Goal: Transaction & Acquisition: Purchase product/service

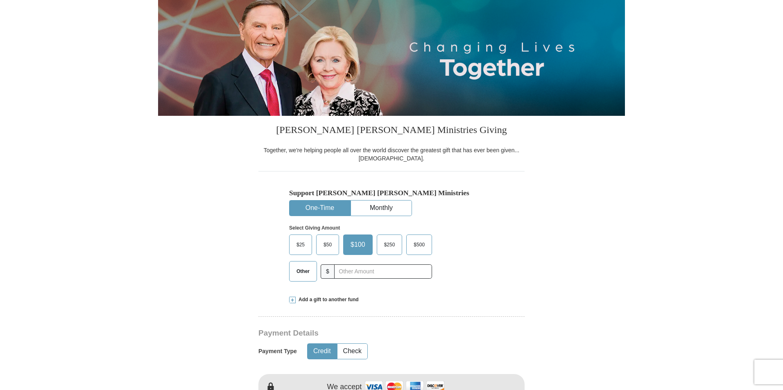
scroll to position [123, 0]
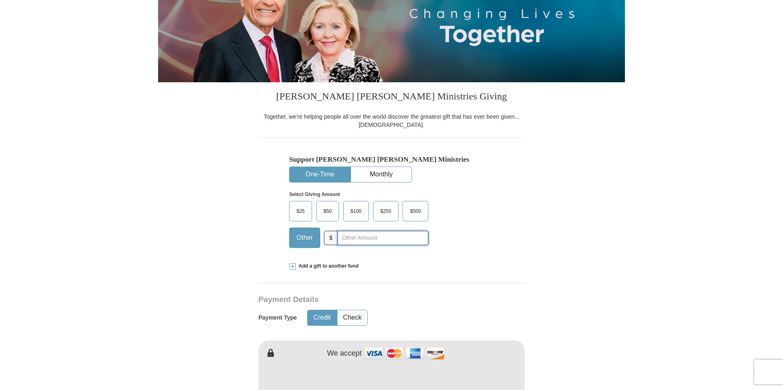
click at [355, 236] on input "text" at bounding box center [382, 238] width 91 height 14
type input "400.00"
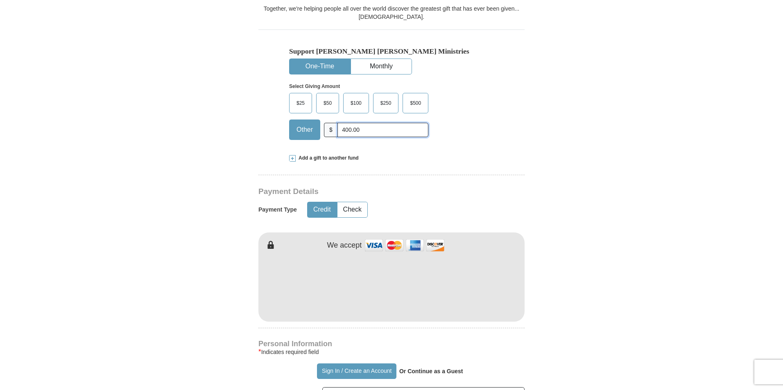
scroll to position [246, 0]
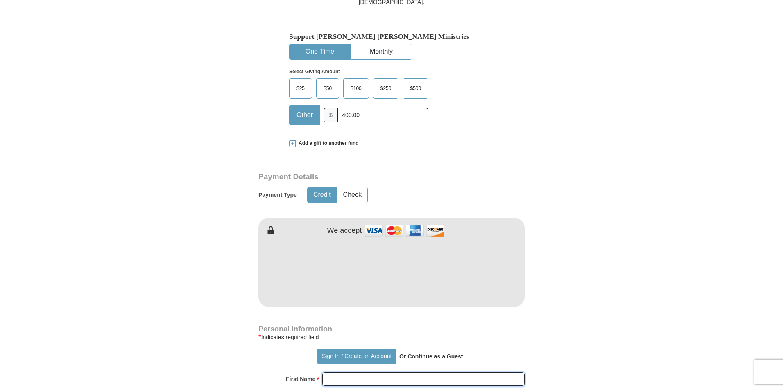
type input "[PERSON_NAME]"
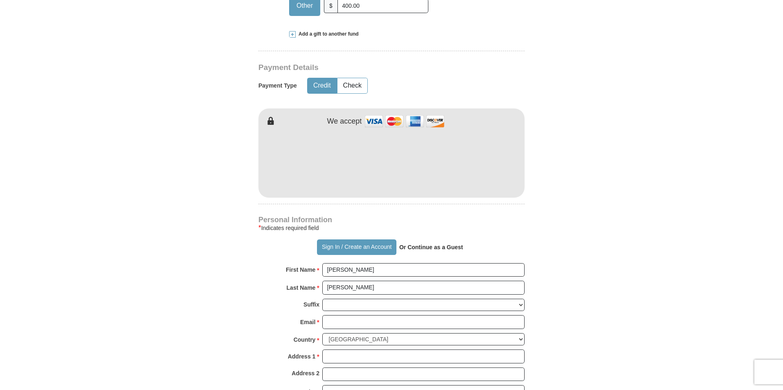
scroll to position [368, 0]
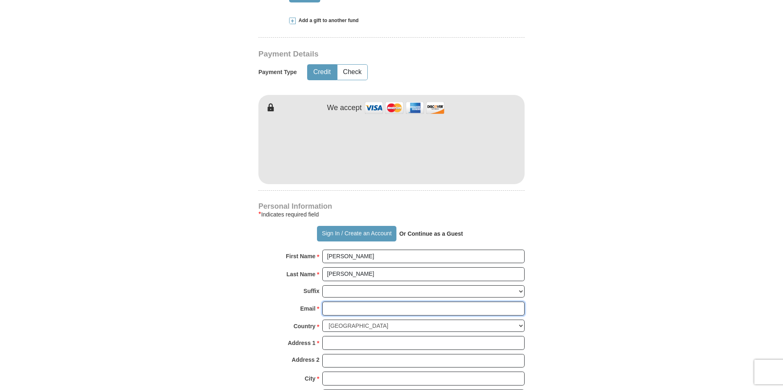
click at [342, 310] on input "Email *" at bounding box center [423, 309] width 202 height 14
type input "[EMAIL_ADDRESS][DOMAIN_NAME]"
type input "2017 [PERSON_NAME] St"
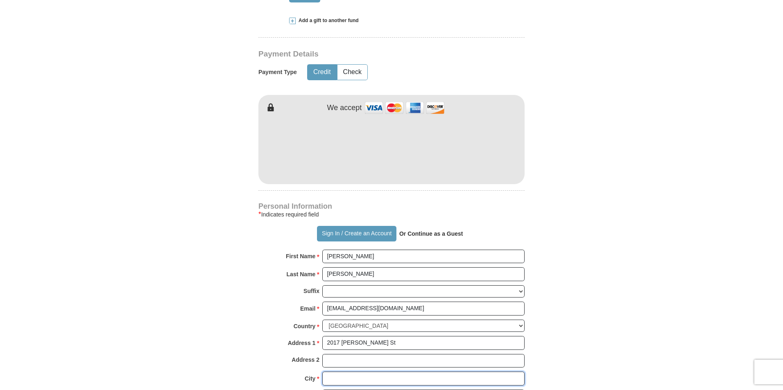
type input "Clovis"
select select "NM"
type input "88101"
type input "5059675382"
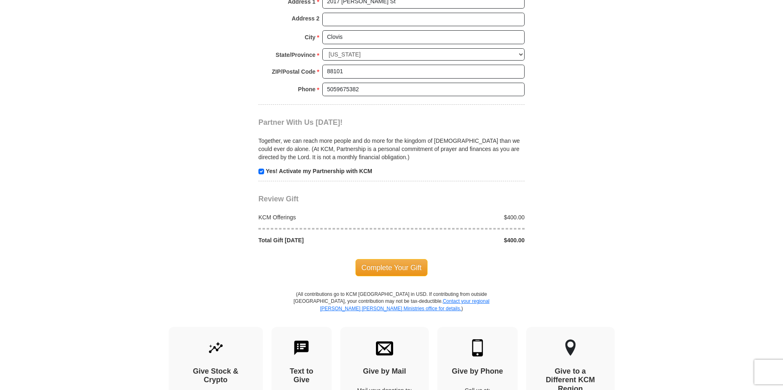
scroll to position [737, 0]
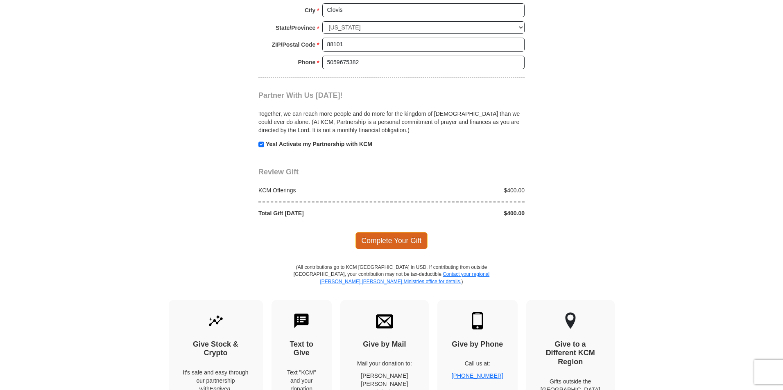
click at [399, 238] on span "Complete Your Gift" at bounding box center [391, 240] width 72 height 17
